Goal: Find specific page/section: Find specific page/section

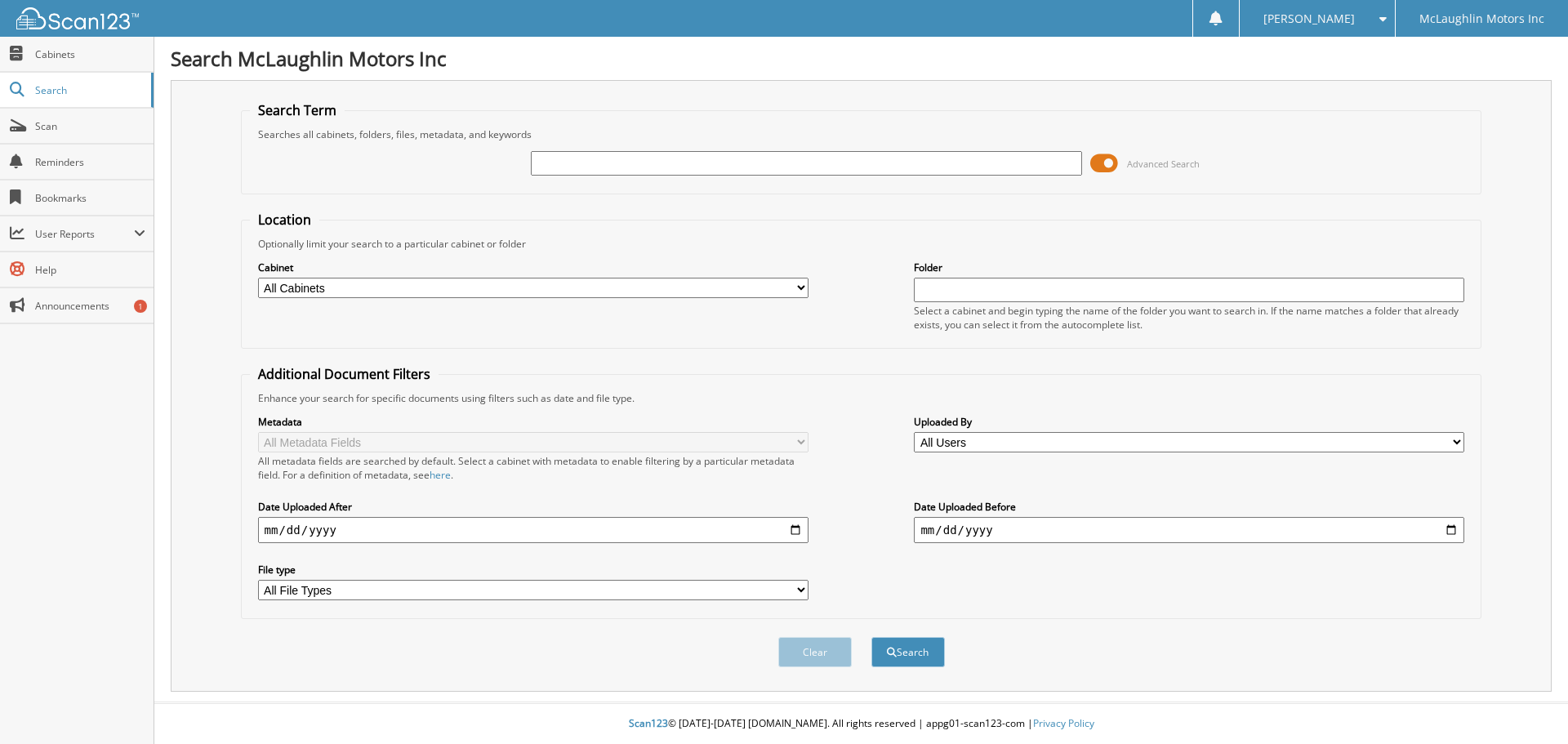
click at [625, 154] on input "text" at bounding box center [805, 163] width 550 height 25
type input "157905"
click at [872, 637] on button "Search" at bounding box center [908, 652] width 73 height 30
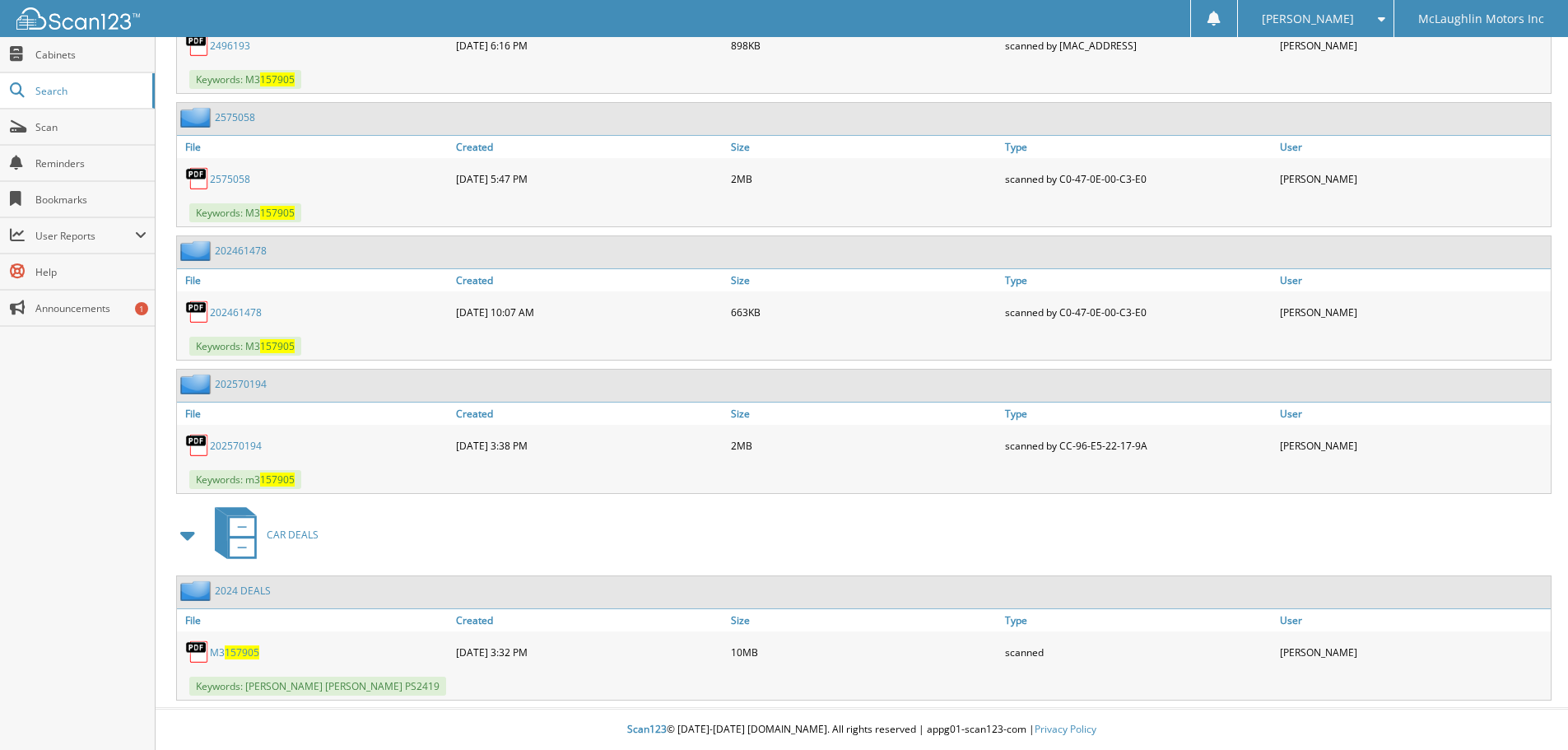
scroll to position [1269, 0]
click at [233, 647] on span "157905" at bounding box center [242, 653] width 35 height 14
